Goal: Subscribe to service/newsletter

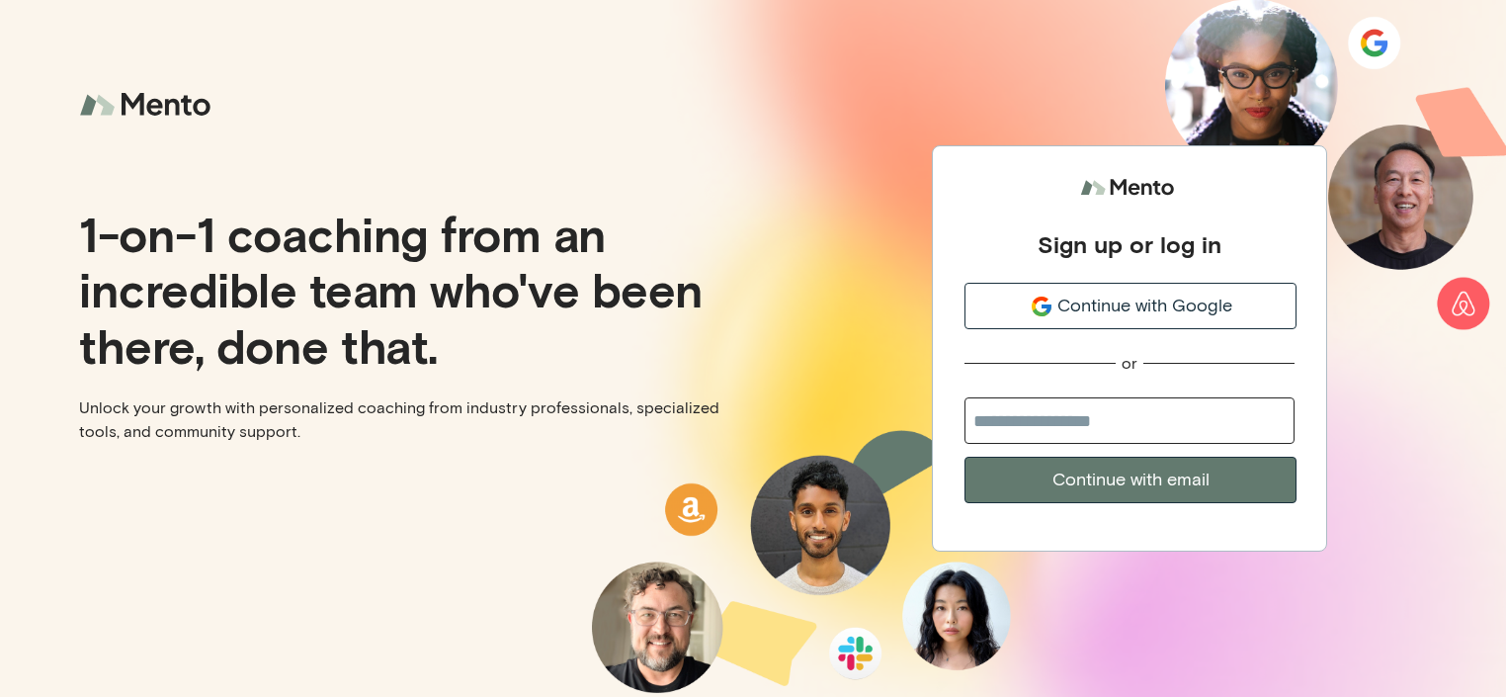
click at [1079, 315] on span "Continue with Google" at bounding box center [1145, 306] width 175 height 27
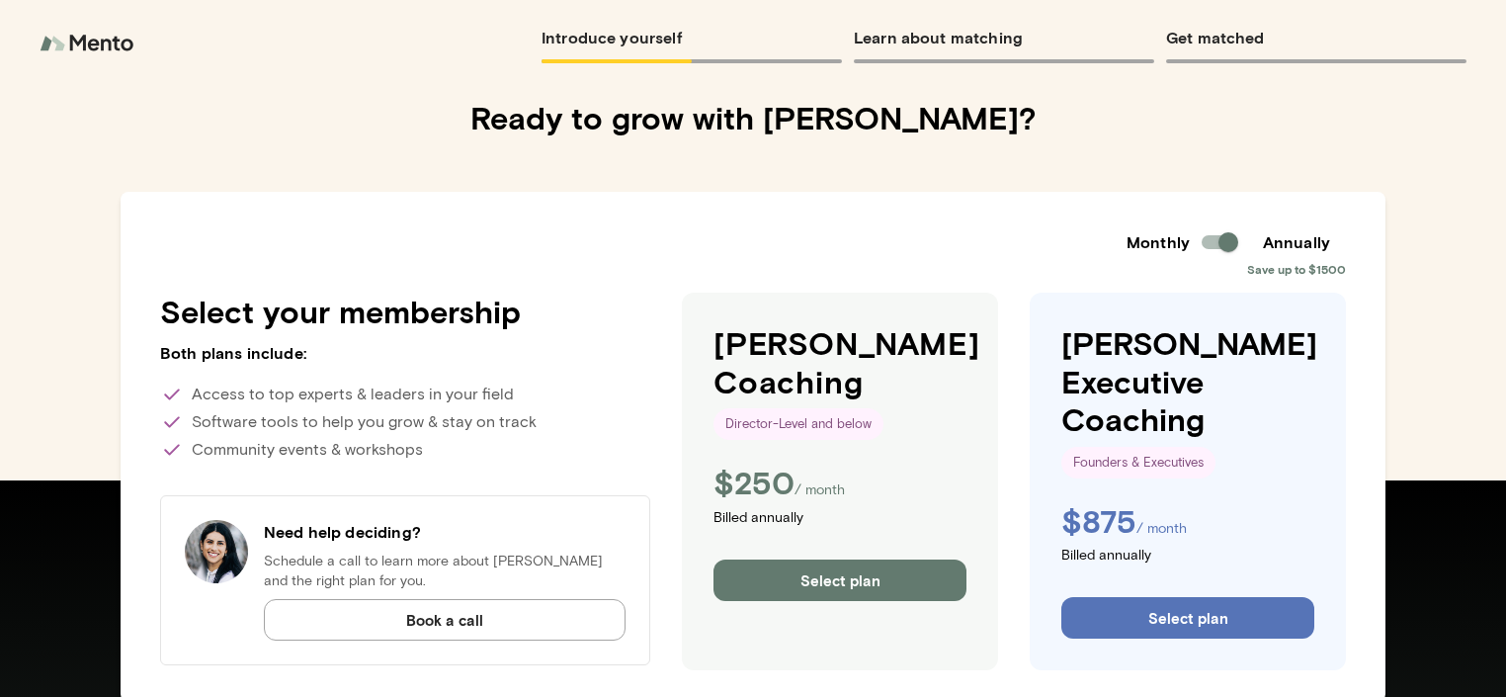
scroll to position [83, 0]
click at [900, 583] on button "Select plan" at bounding box center [840, 580] width 253 height 42
